Goal: Transaction & Acquisition: Purchase product/service

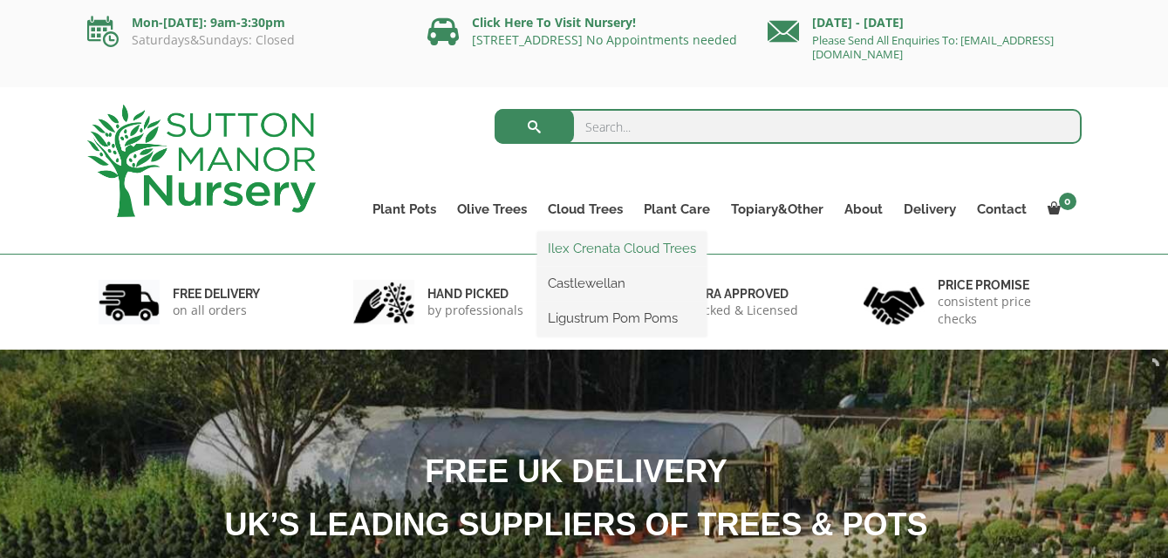
click at [584, 252] on link "Ilex Crenata Cloud Trees" at bounding box center [621, 249] width 169 height 26
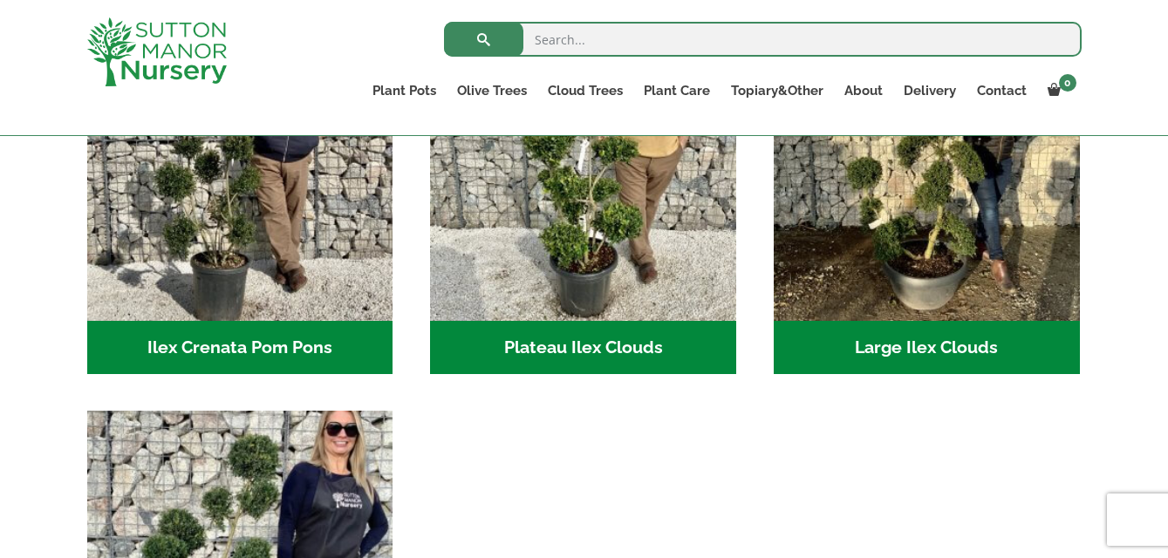
scroll to position [502, 0]
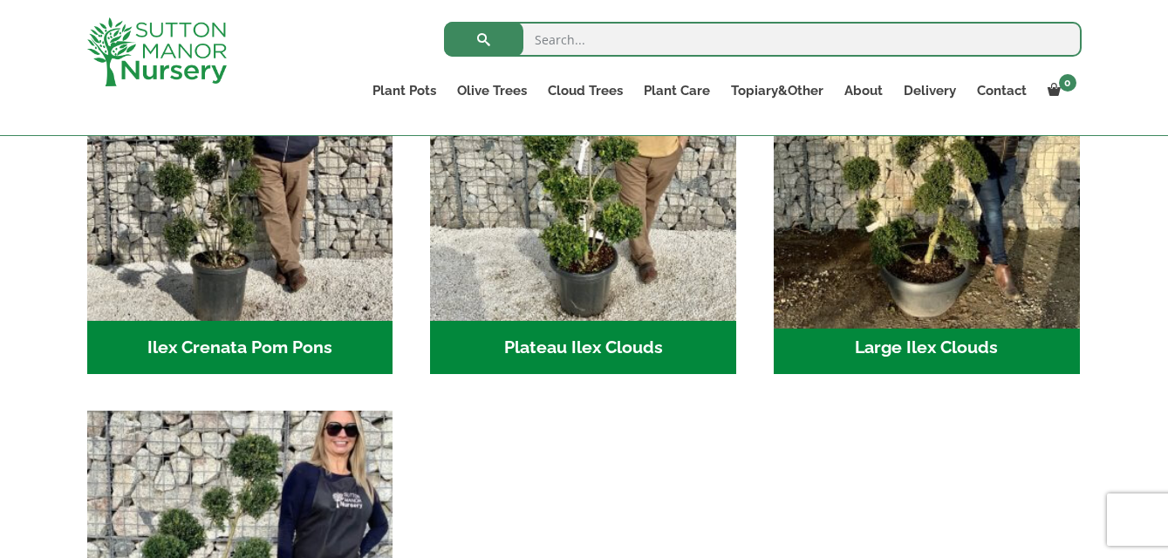
click at [943, 253] on img "Visit product category Large Ilex Clouds" at bounding box center [926, 167] width 321 height 321
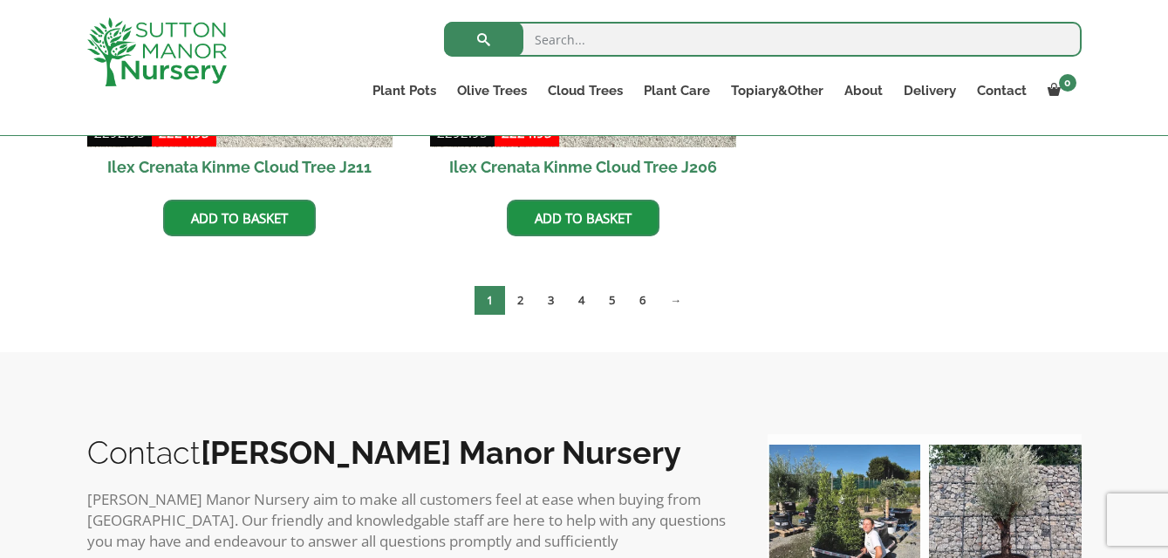
scroll to position [1172, 0]
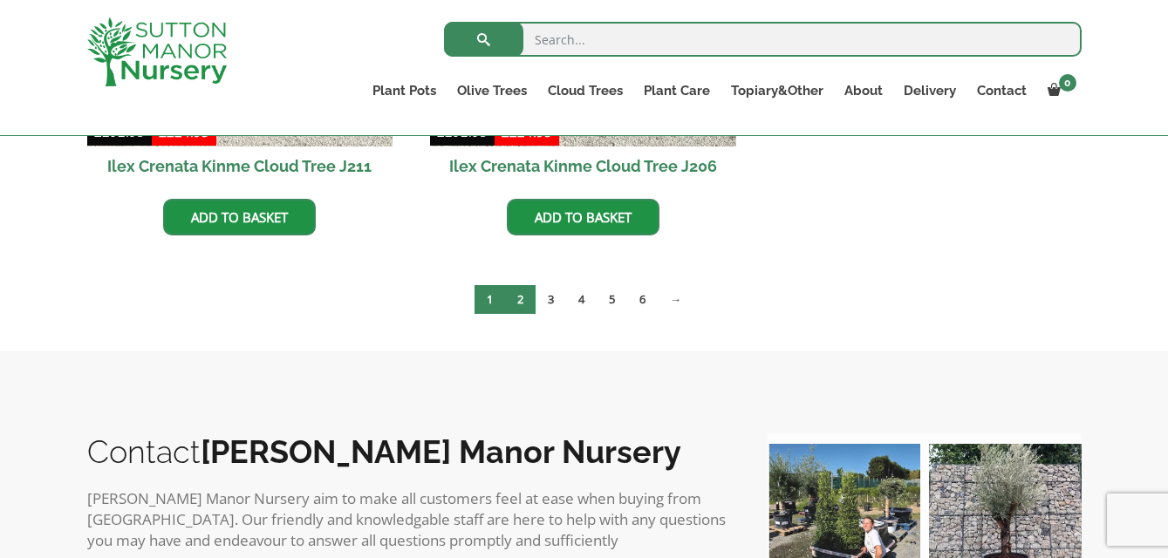
click at [523, 291] on link "2" at bounding box center [520, 299] width 31 height 29
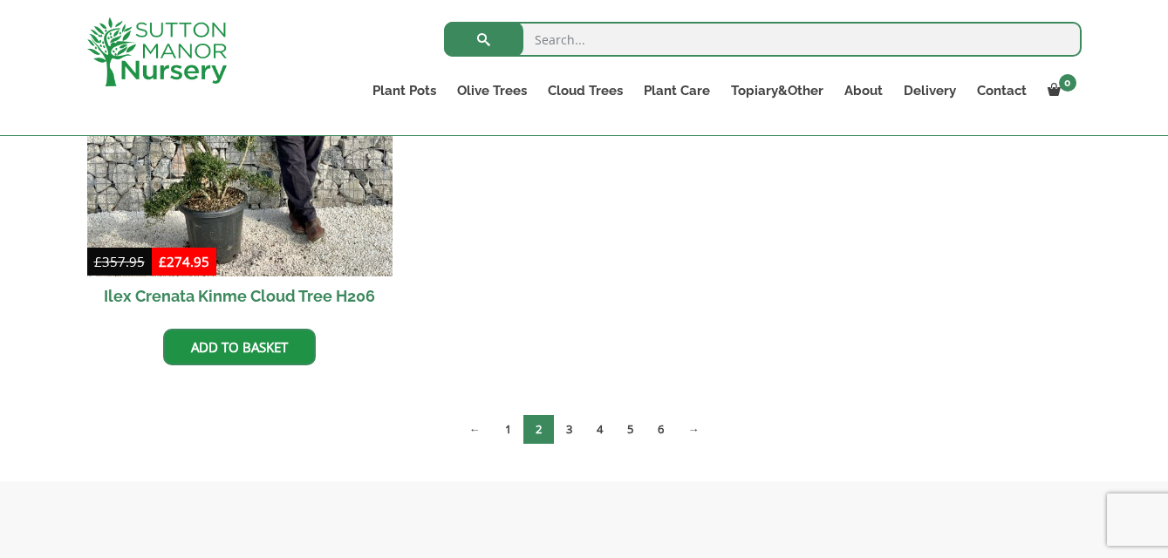
scroll to position [1476, 0]
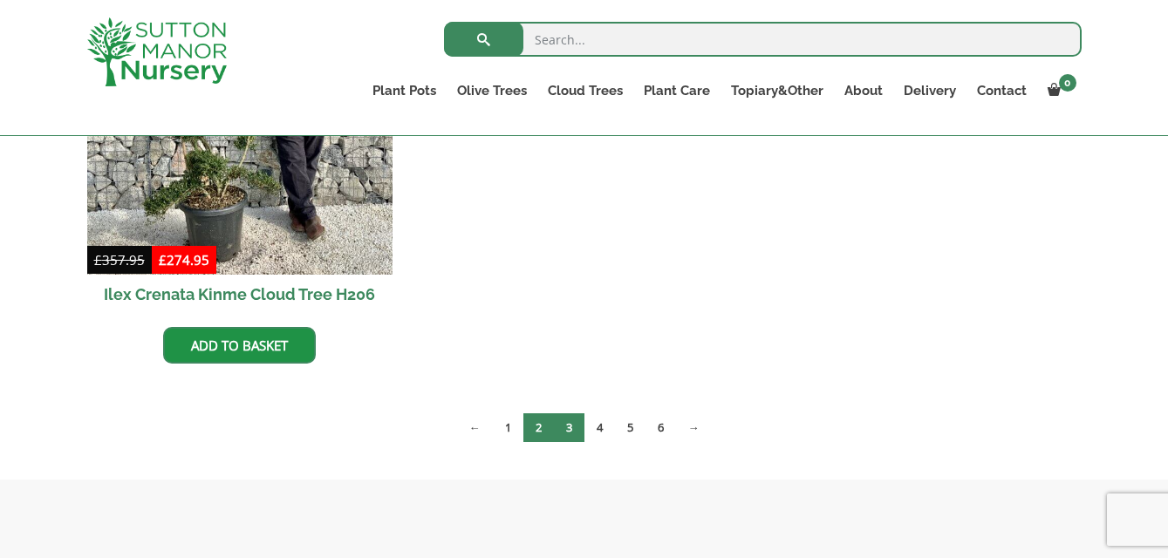
click at [557, 425] on link "3" at bounding box center [569, 427] width 31 height 29
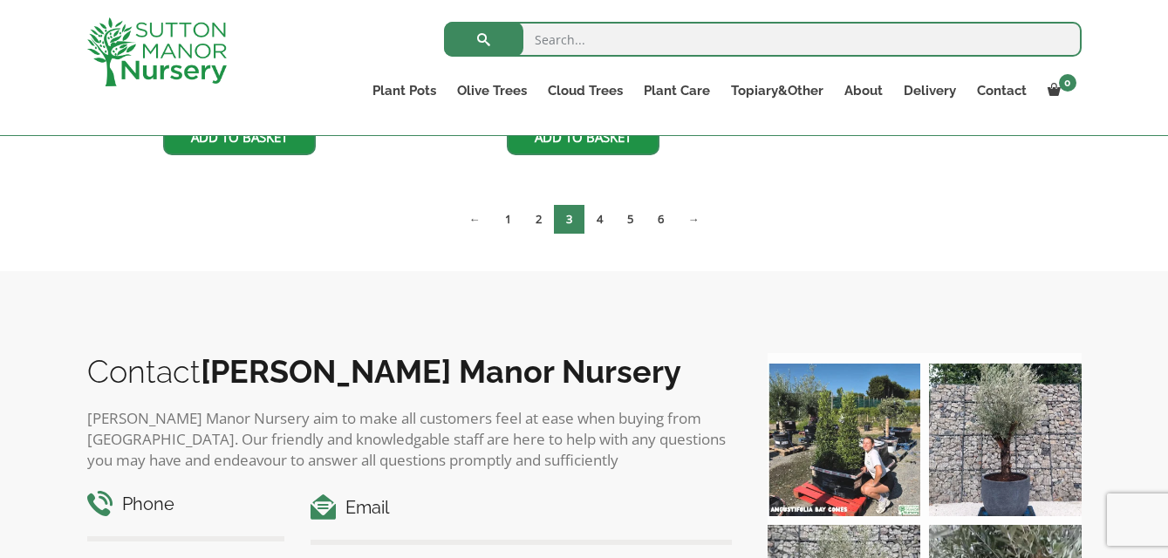
scroll to position [1256, 0]
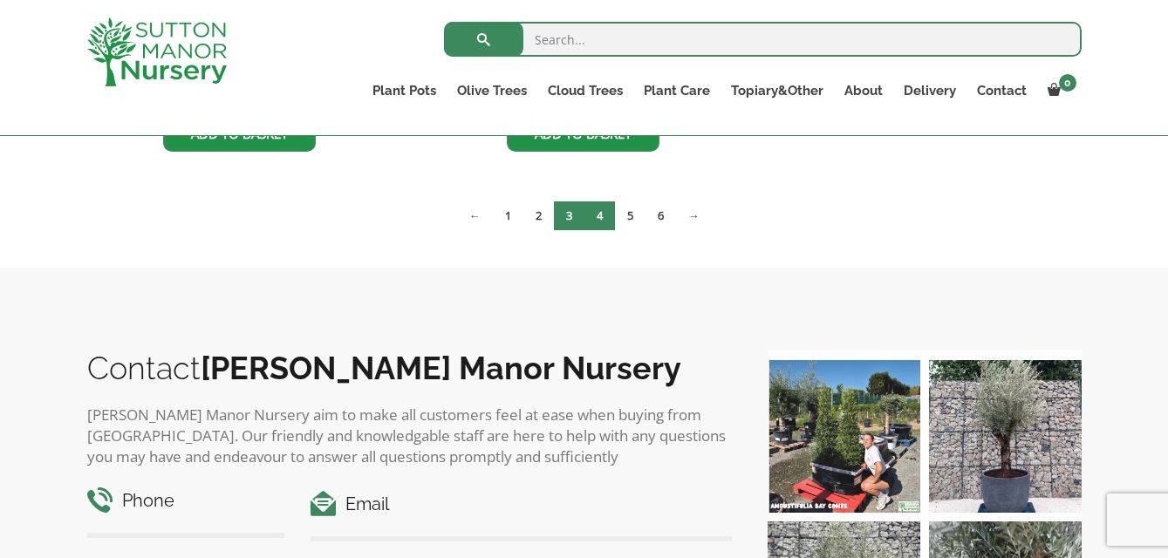
click at [597, 213] on link "4" at bounding box center [599, 215] width 31 height 29
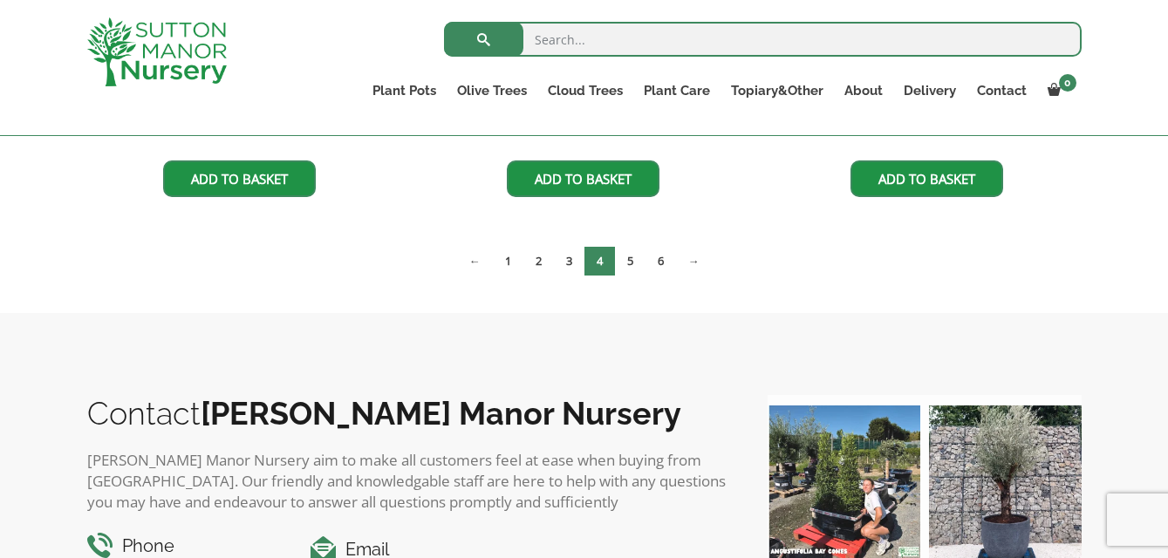
scroll to position [1643, 0]
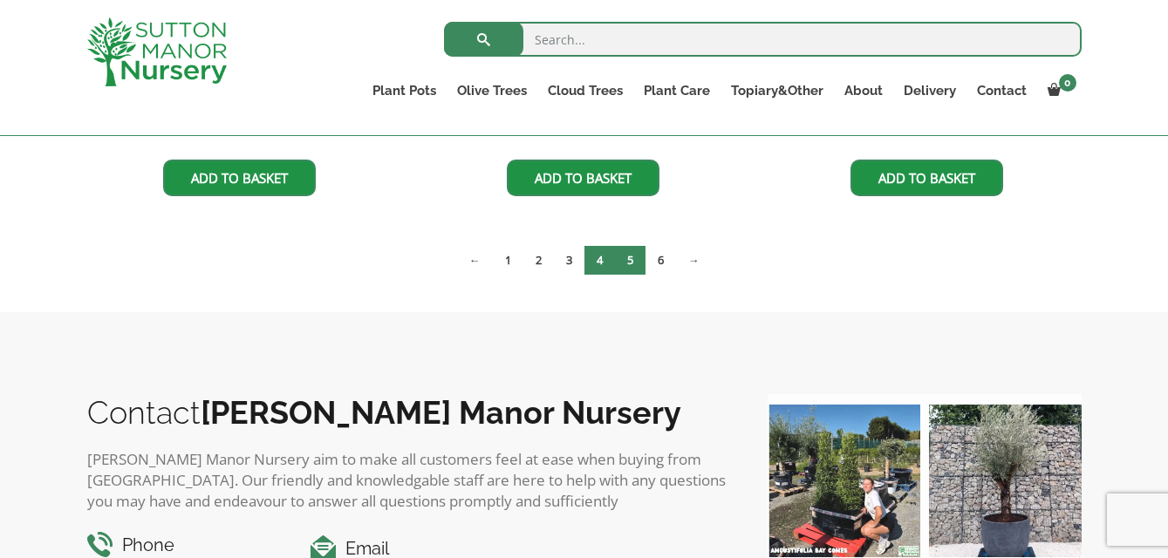
click at [636, 250] on link "5" at bounding box center [630, 260] width 31 height 29
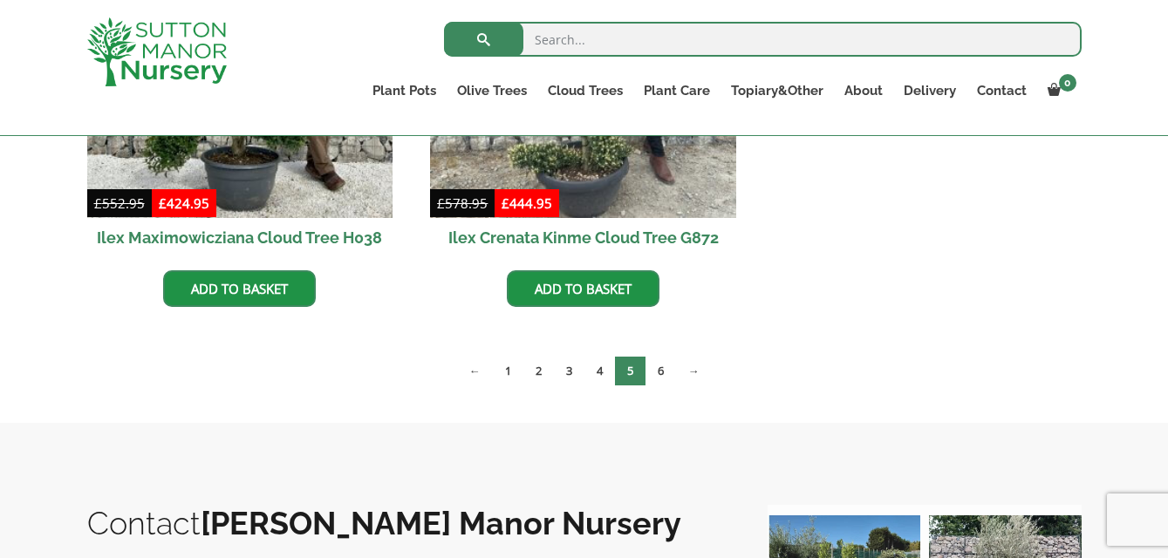
scroll to position [670, 0]
click at [662, 360] on link "6" at bounding box center [660, 371] width 31 height 29
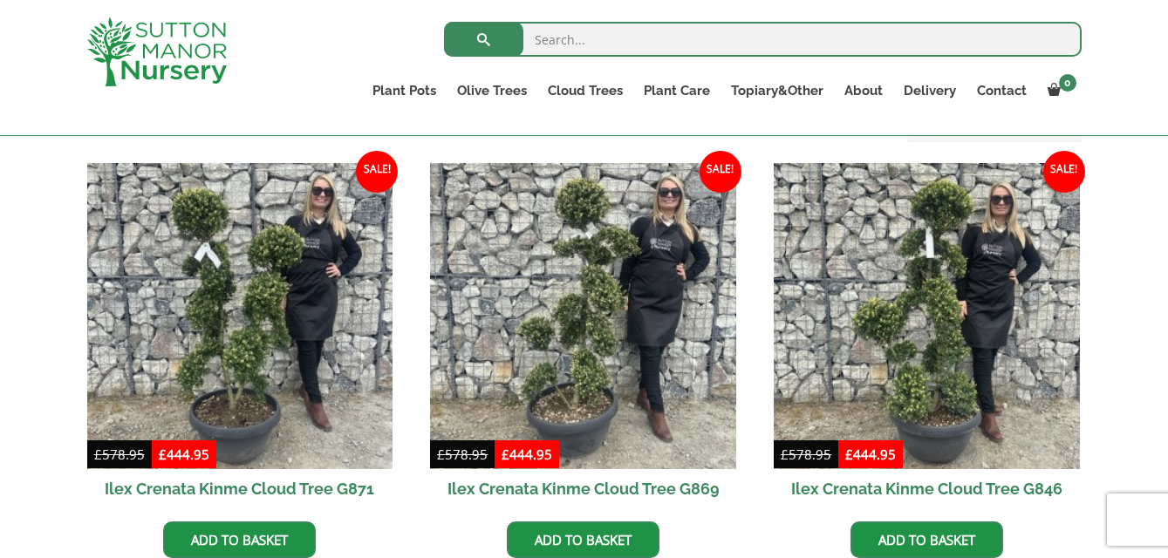
scroll to position [419, 0]
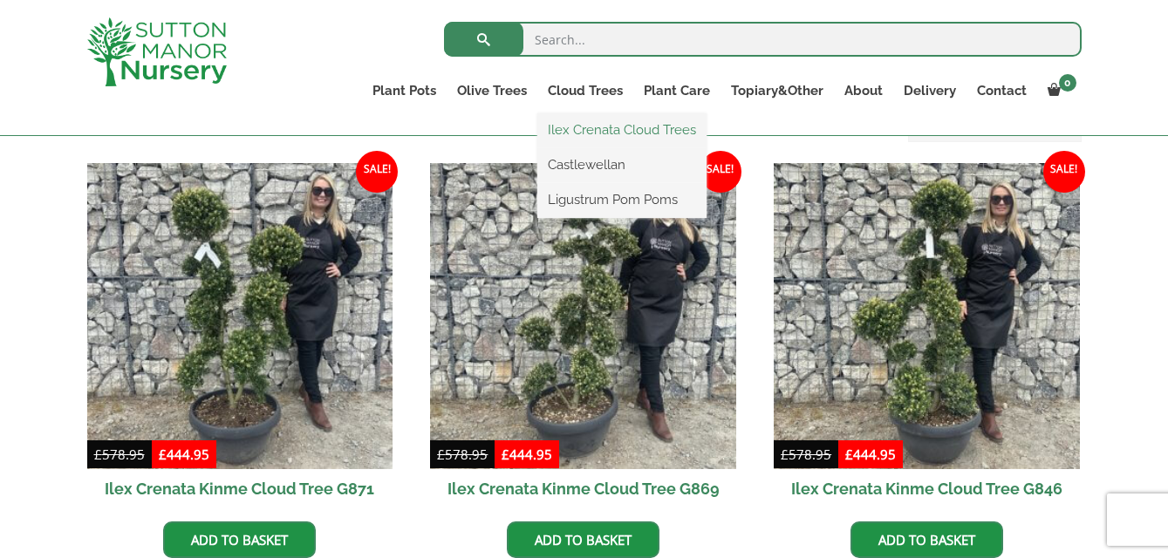
click at [615, 132] on link "Ilex Crenata Cloud Trees" at bounding box center [621, 130] width 169 height 26
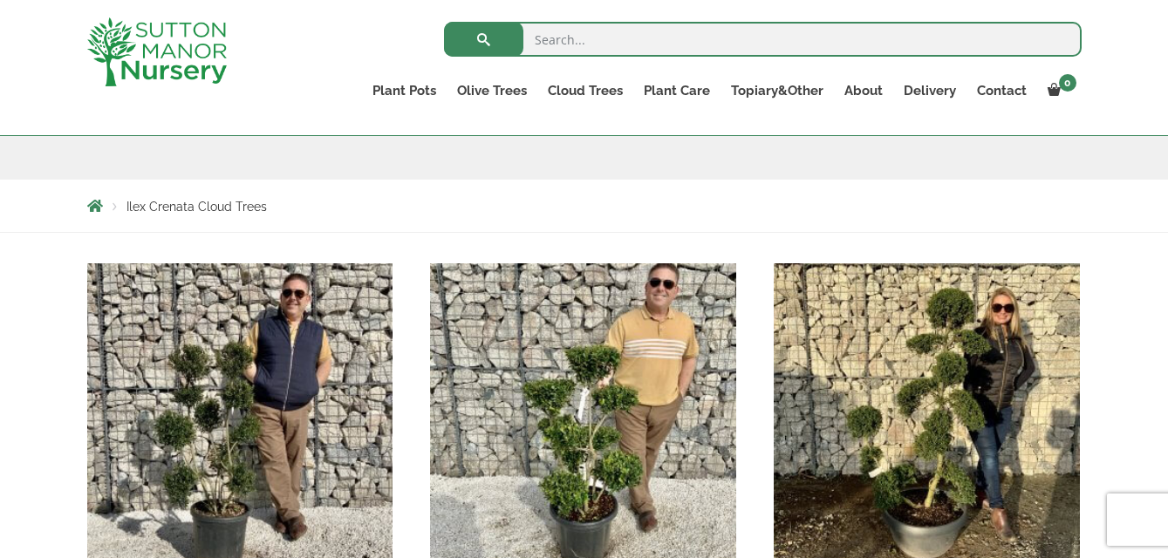
scroll to position [251, 0]
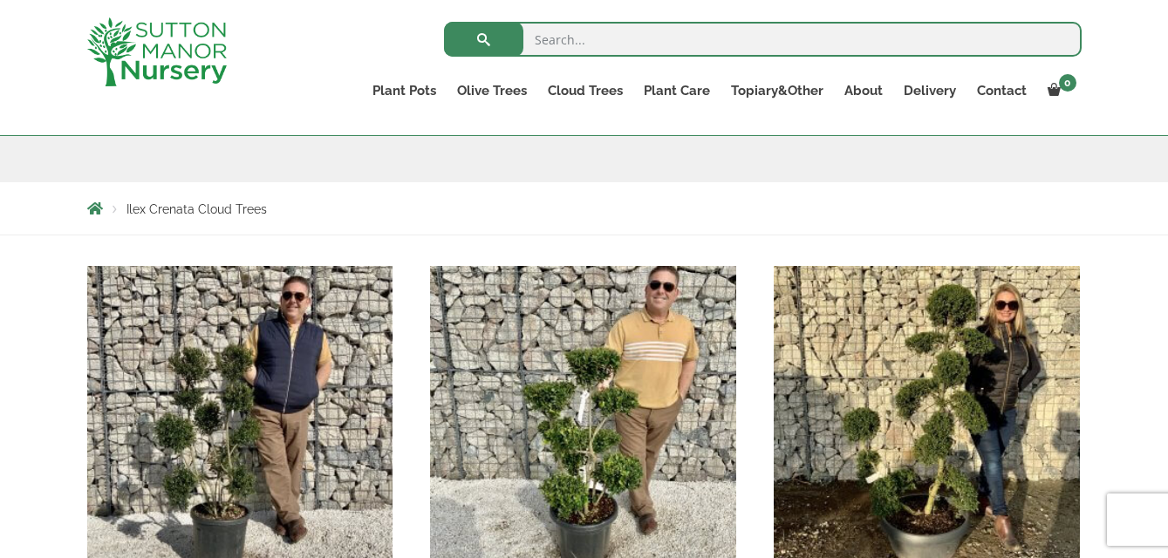
click at [959, 475] on img "Visit product category Large Ilex Clouds" at bounding box center [926, 418] width 321 height 321
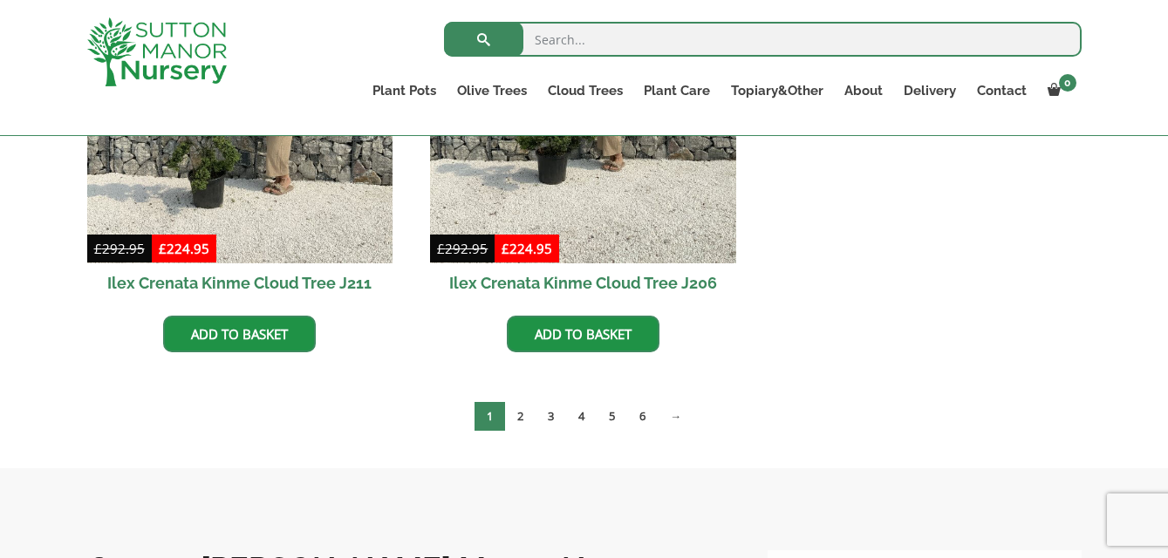
scroll to position [1057, 0]
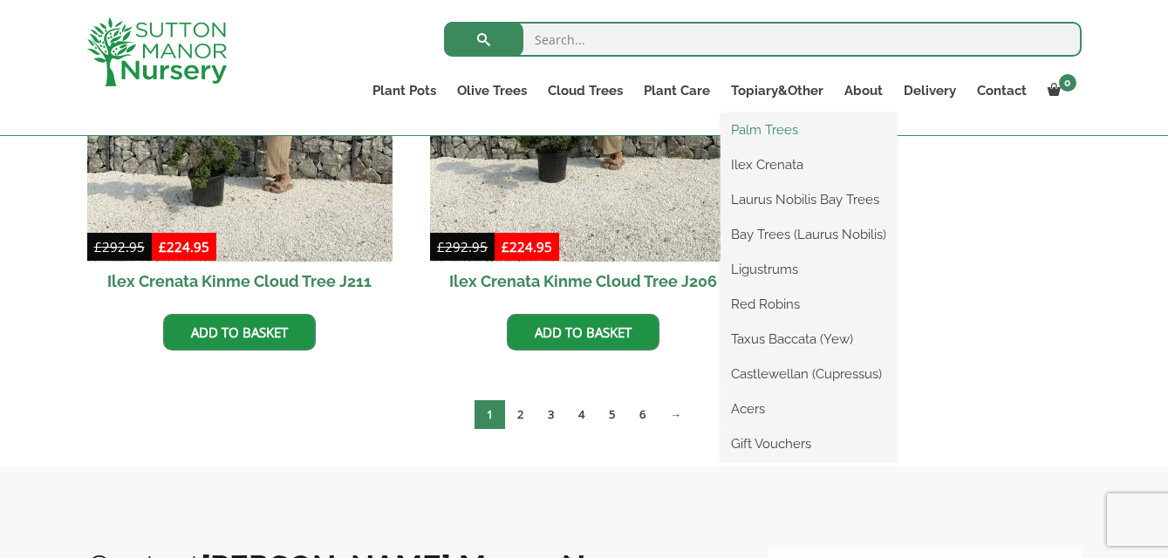
click at [769, 123] on link "Palm Trees" at bounding box center [808, 130] width 176 height 26
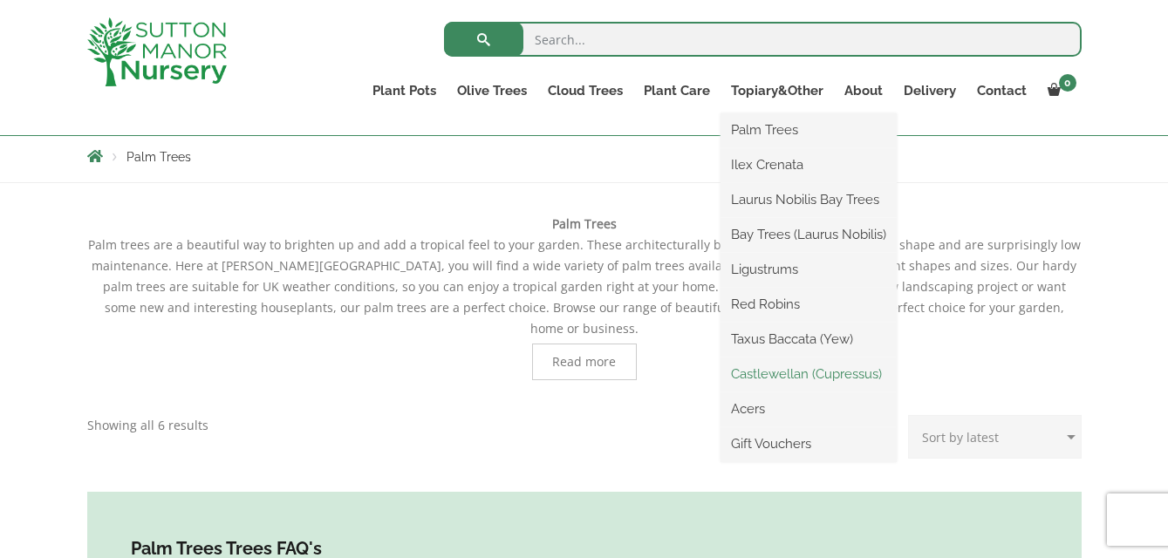
click at [823, 372] on link "Castlewellan (Cupressus)" at bounding box center [808, 374] width 176 height 26
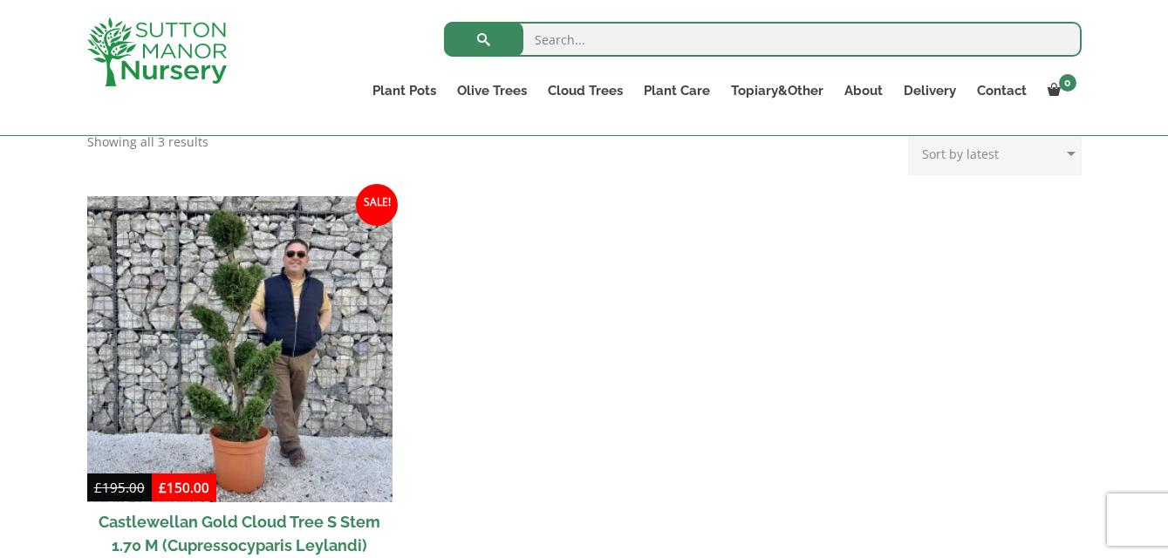
scroll to position [670, 0]
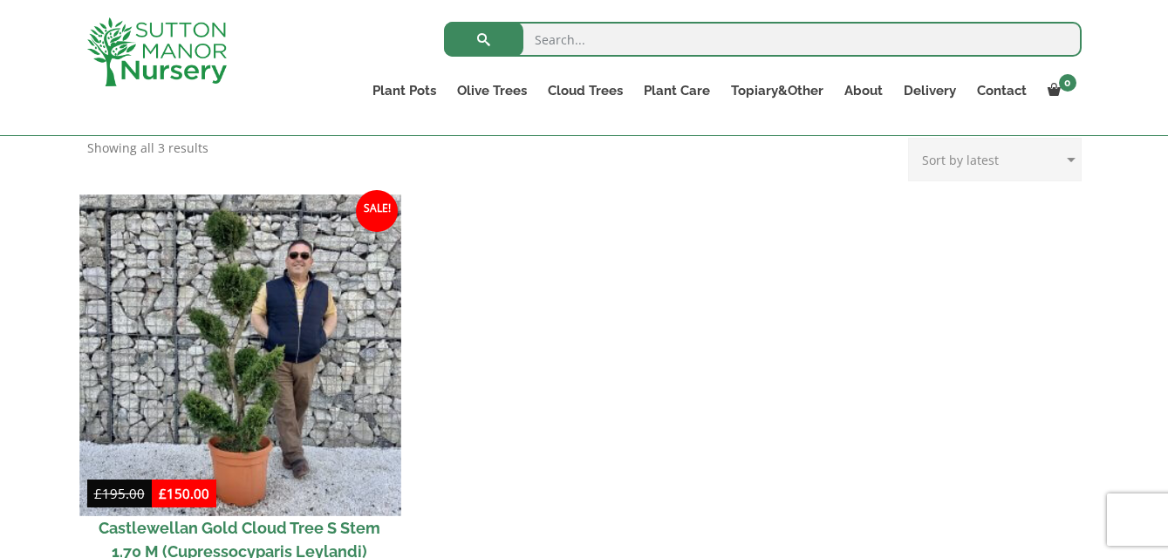
click at [243, 368] on img at bounding box center [239, 355] width 321 height 321
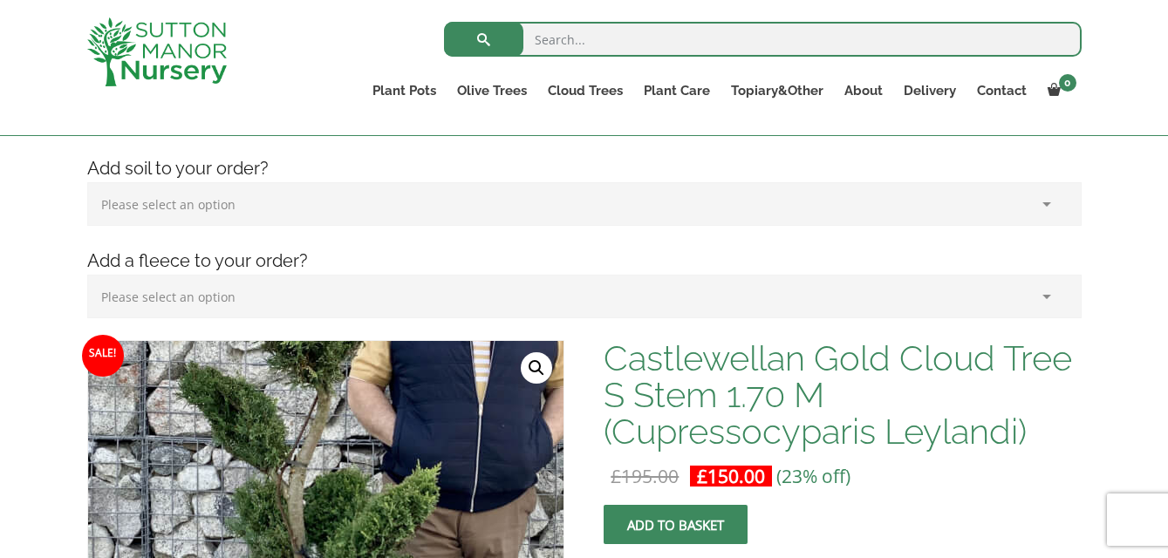
scroll to position [335, 0]
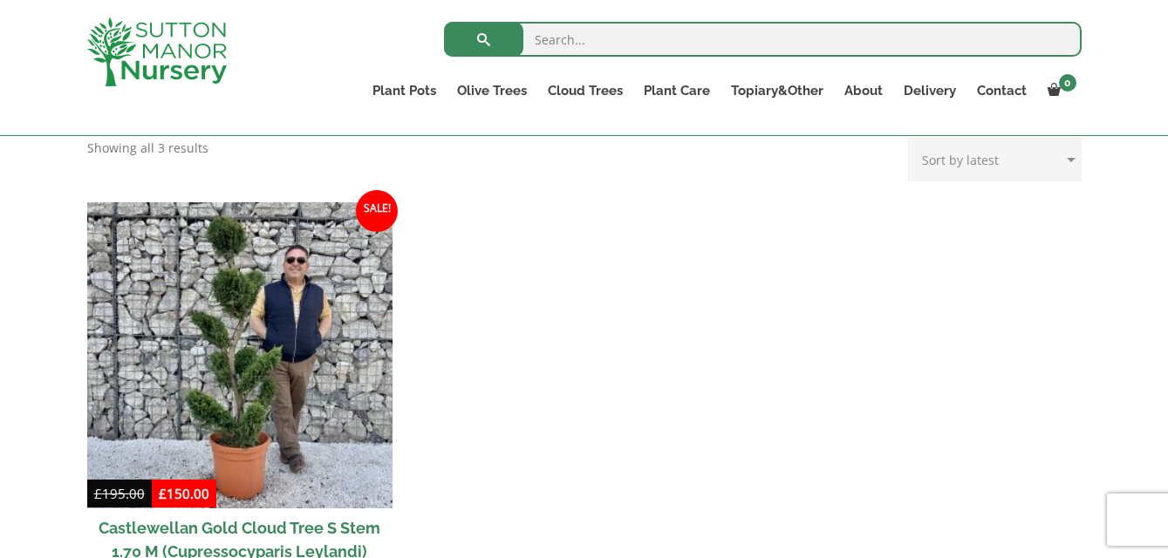
scroll to position [701, 0]
